Goal: Transaction & Acquisition: Purchase product/service

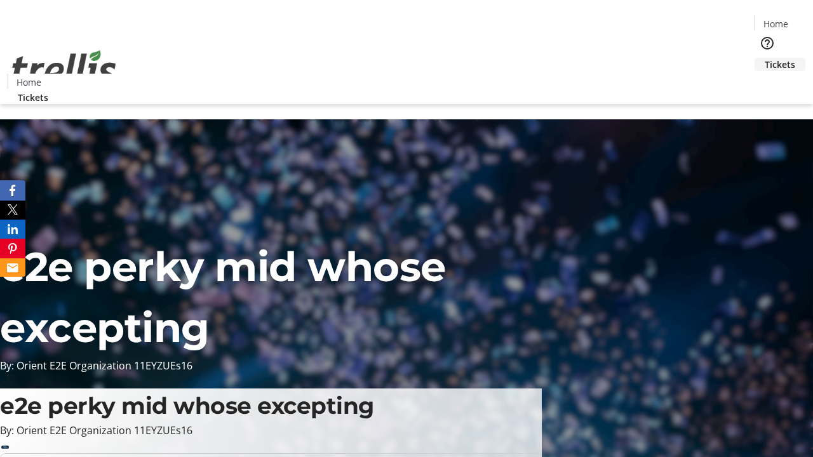
click at [765, 58] on span "Tickets" at bounding box center [780, 64] width 30 height 13
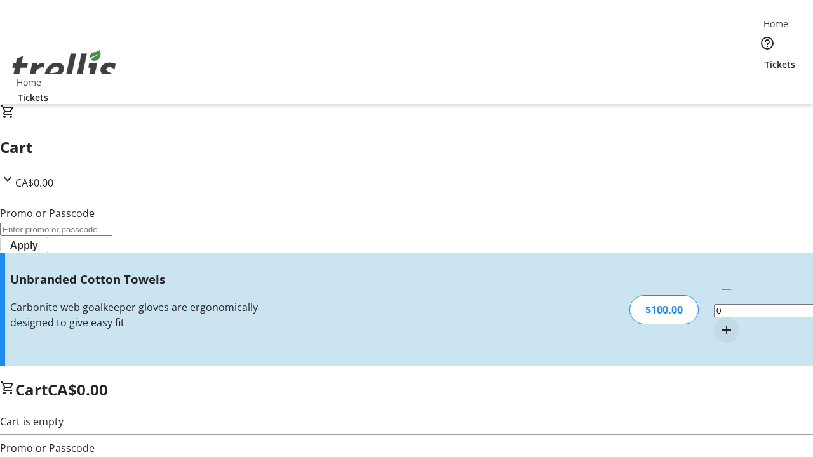
click at [719, 323] on mat-icon "Increment by one" at bounding box center [726, 330] width 15 height 15
type input "1"
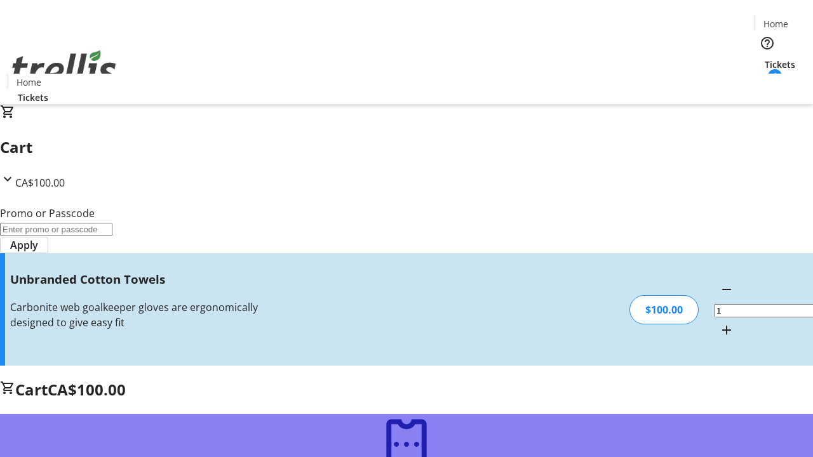
type input "FREE"
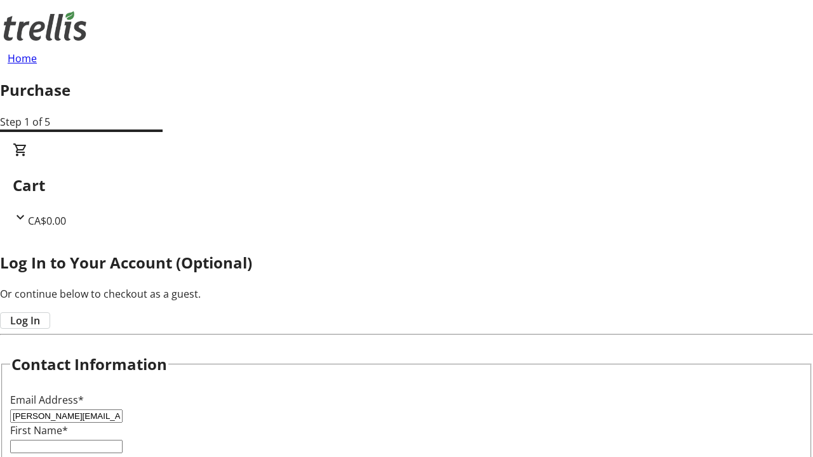
type input "[PERSON_NAME][EMAIL_ADDRESS][DOMAIN_NAME]"
type input "[PERSON_NAME]"
